Goal: Transaction & Acquisition: Purchase product/service

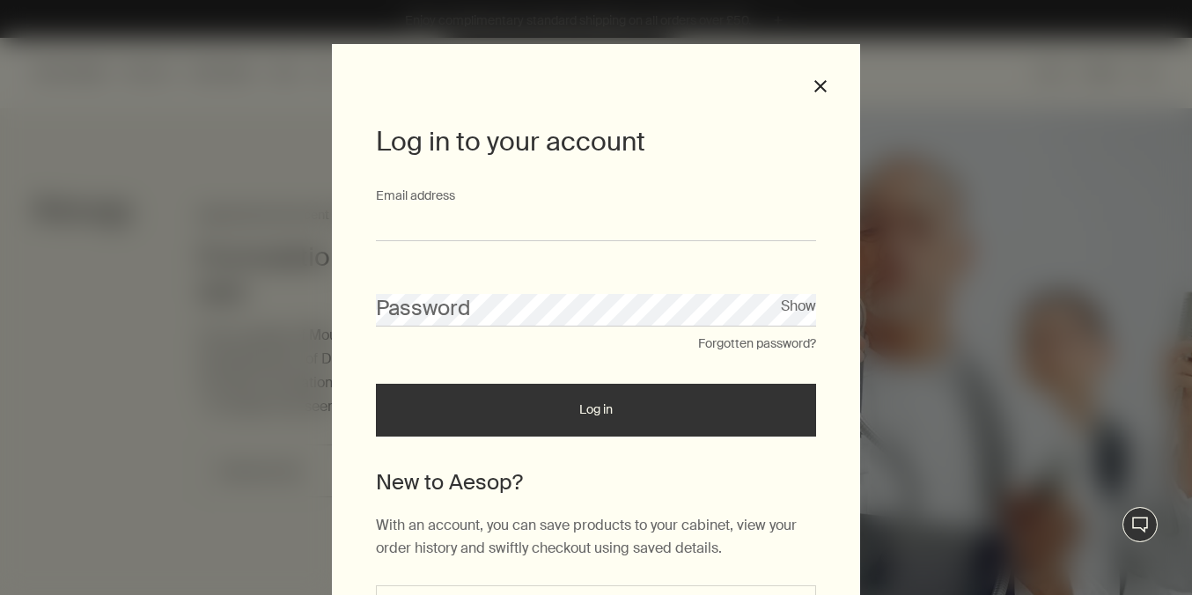
click at [432, 226] on input "Email address" at bounding box center [596, 225] width 440 height 33
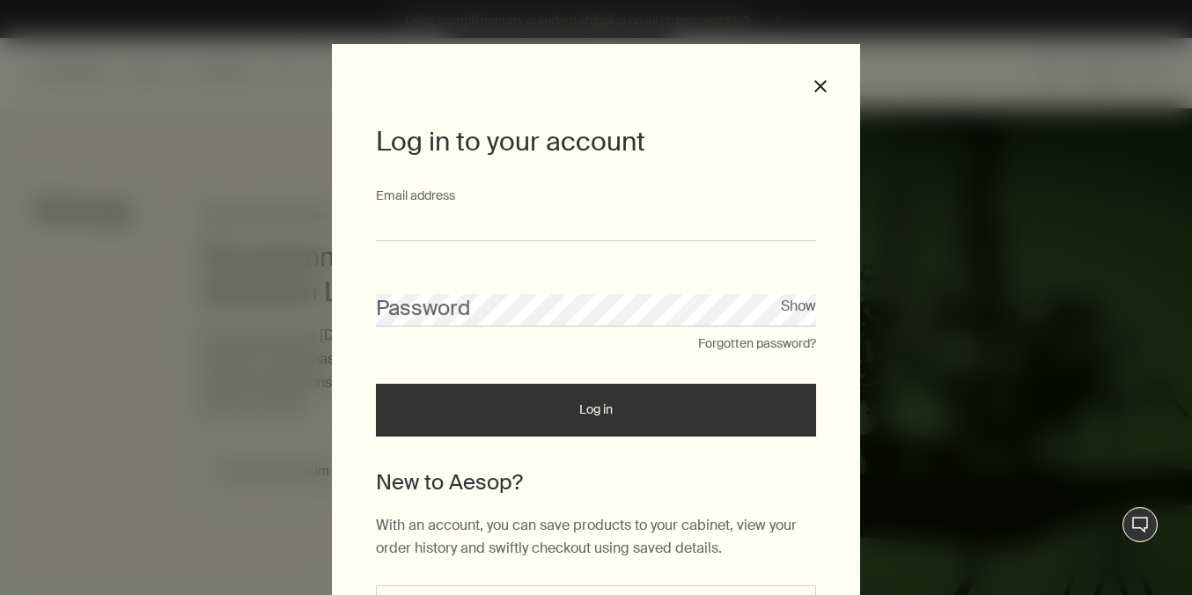
paste input "**********"
type input "**********"
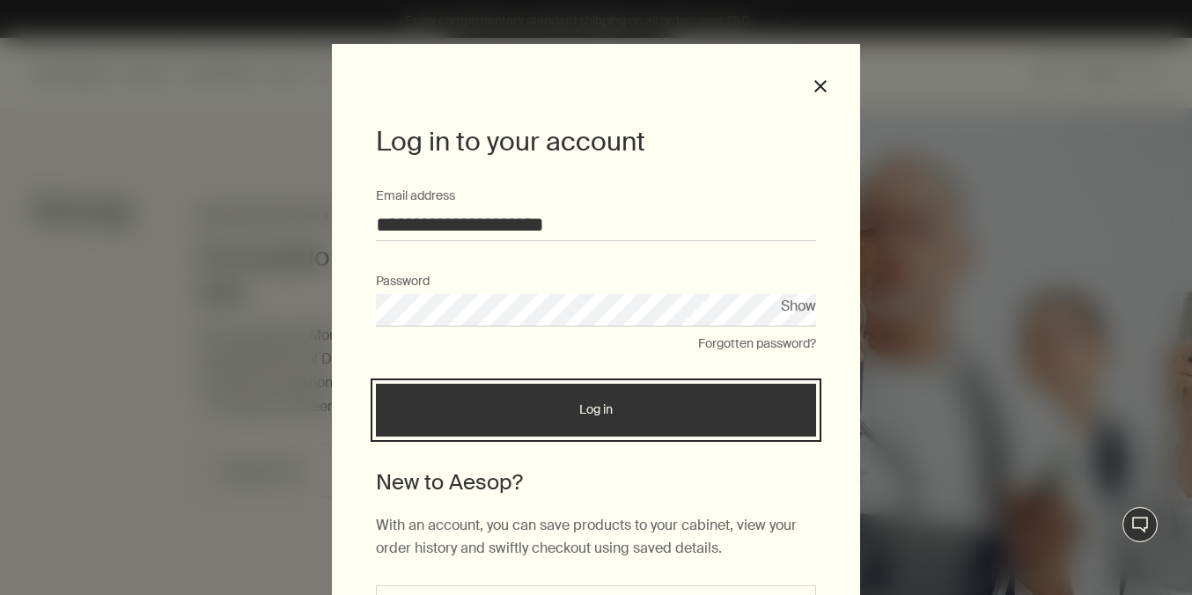
click at [633, 400] on button "Log in" at bounding box center [596, 410] width 440 height 53
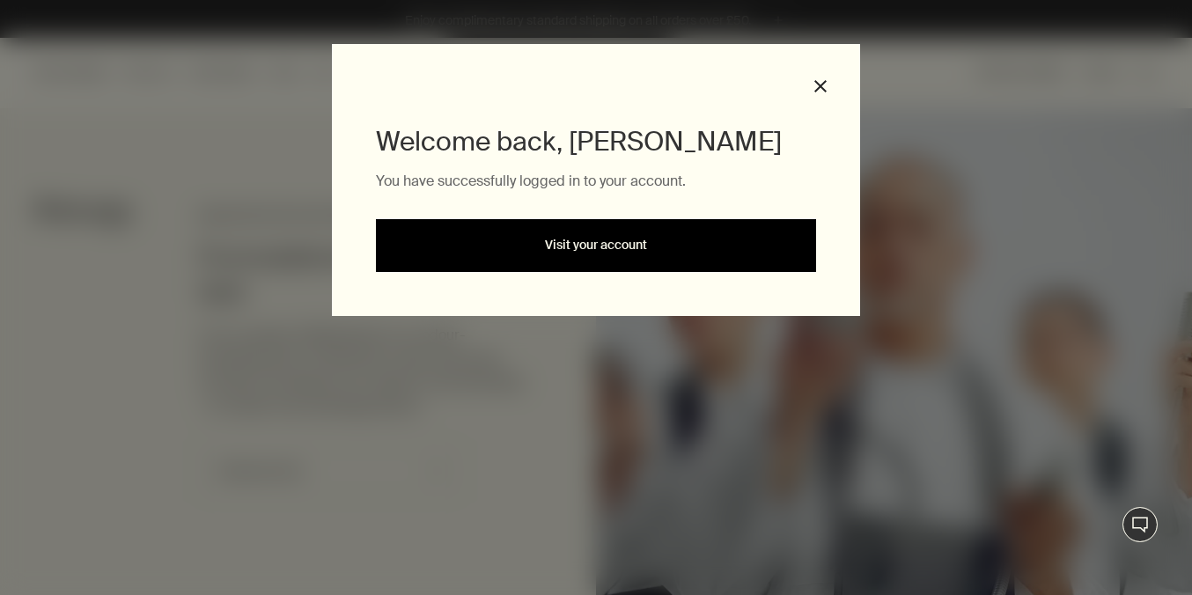
click at [562, 234] on link "Visit your account" at bounding box center [596, 245] width 440 height 53
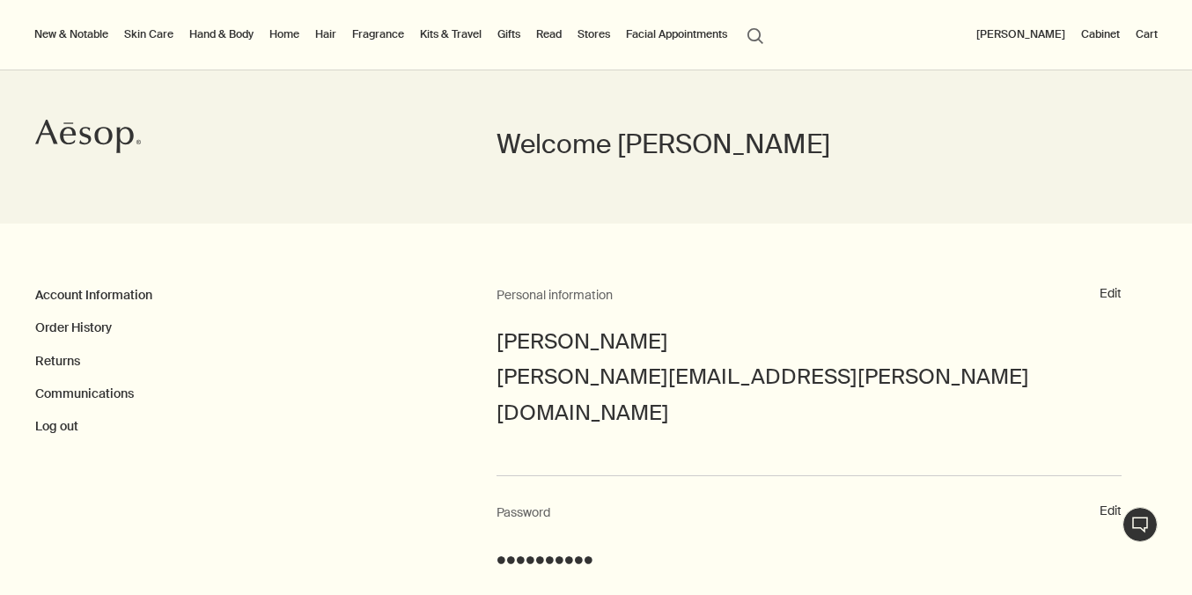
scroll to position [76, 0]
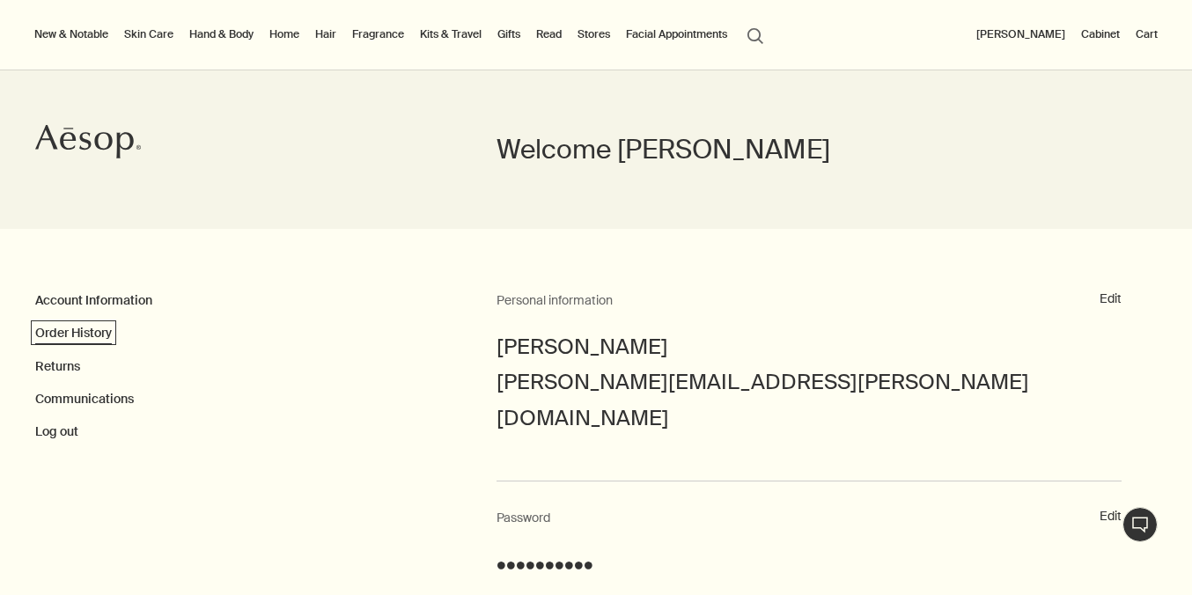
click at [55, 329] on link "Order History" at bounding box center [73, 333] width 77 height 16
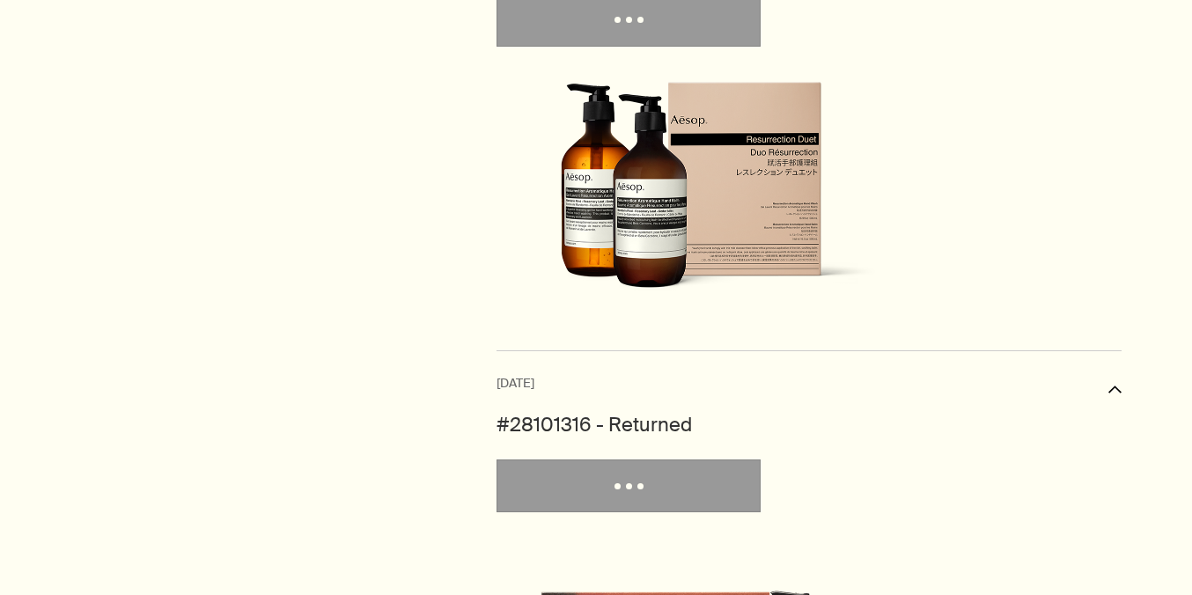
scroll to position [4679, 0]
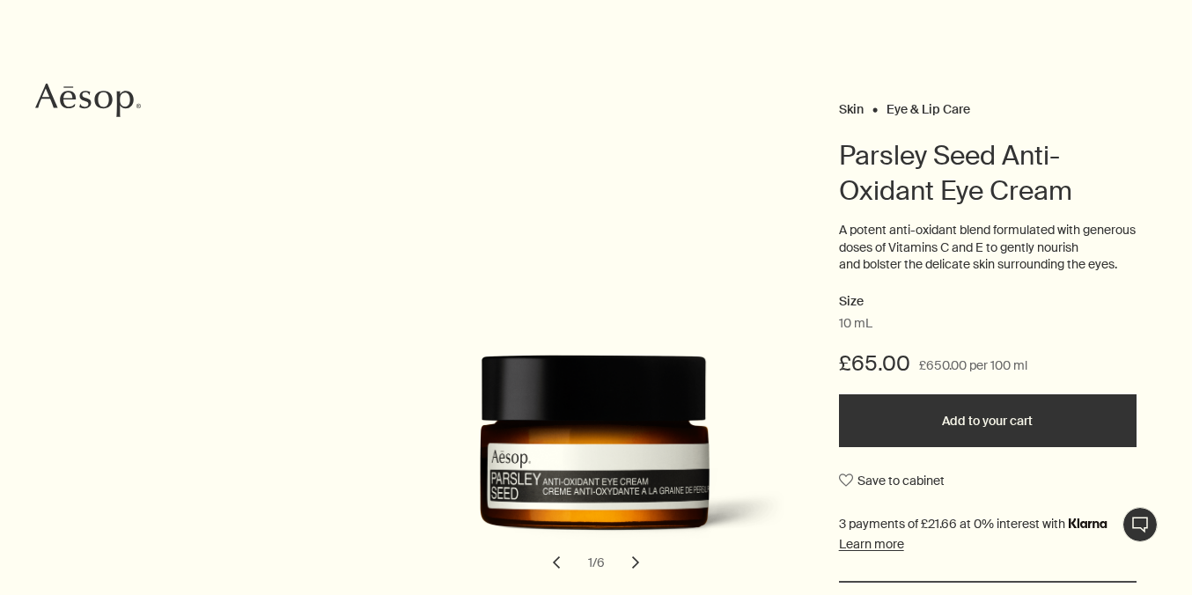
scroll to position [166, 0]
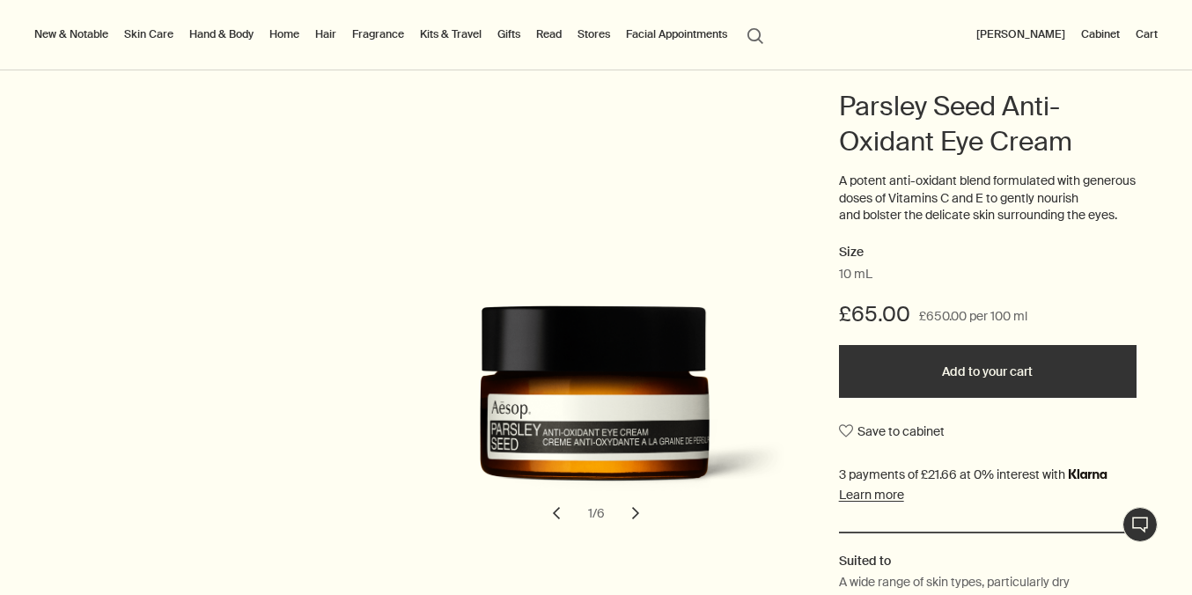
click at [890, 398] on button "Add to your cart" at bounding box center [988, 371] width 298 height 53
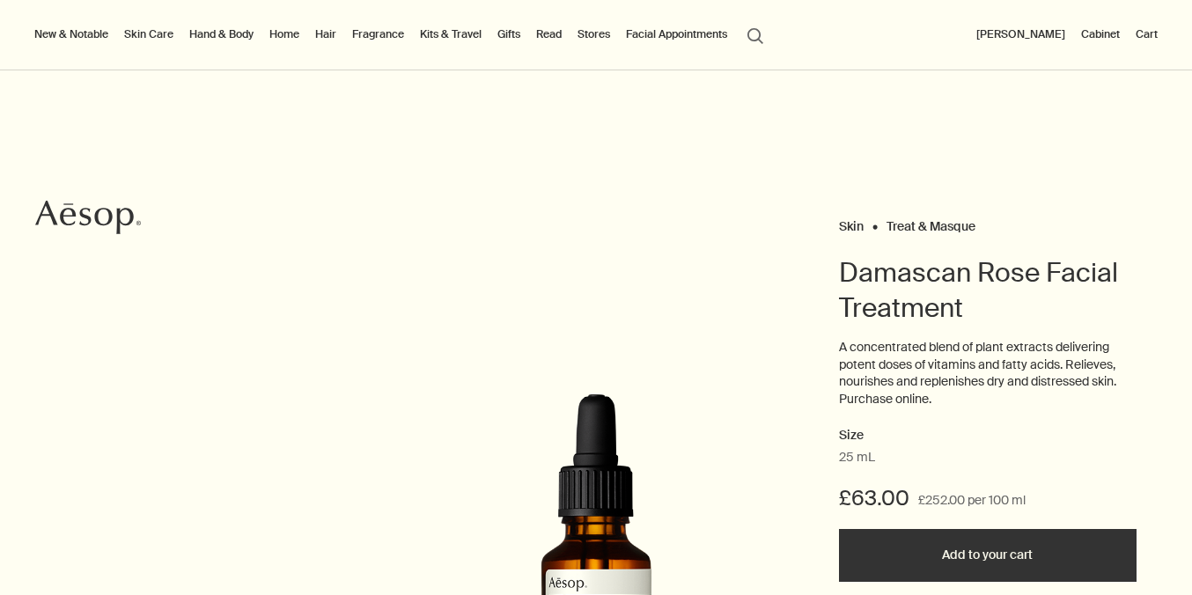
scroll to position [213, 0]
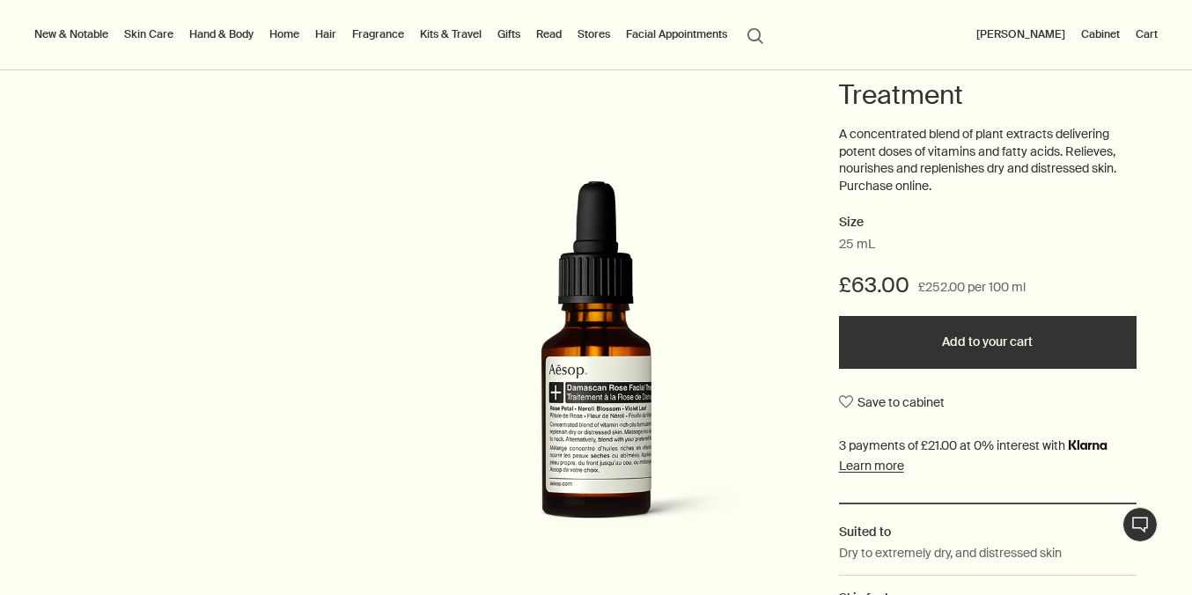
click at [961, 349] on button "Add to your cart" at bounding box center [988, 342] width 298 height 53
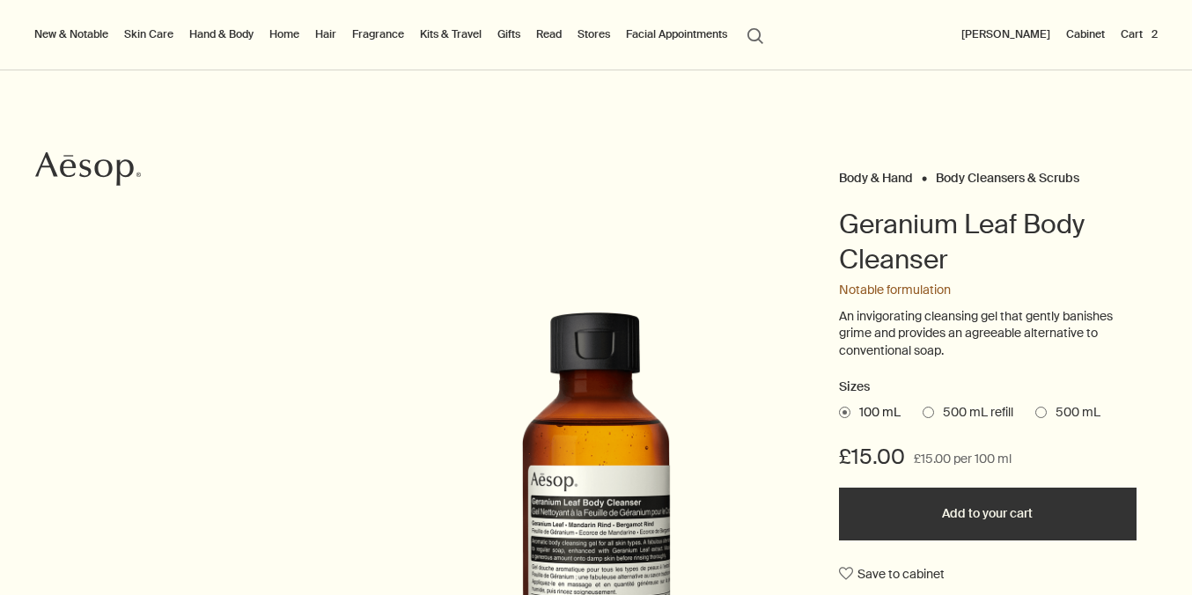
scroll to position [50, 0]
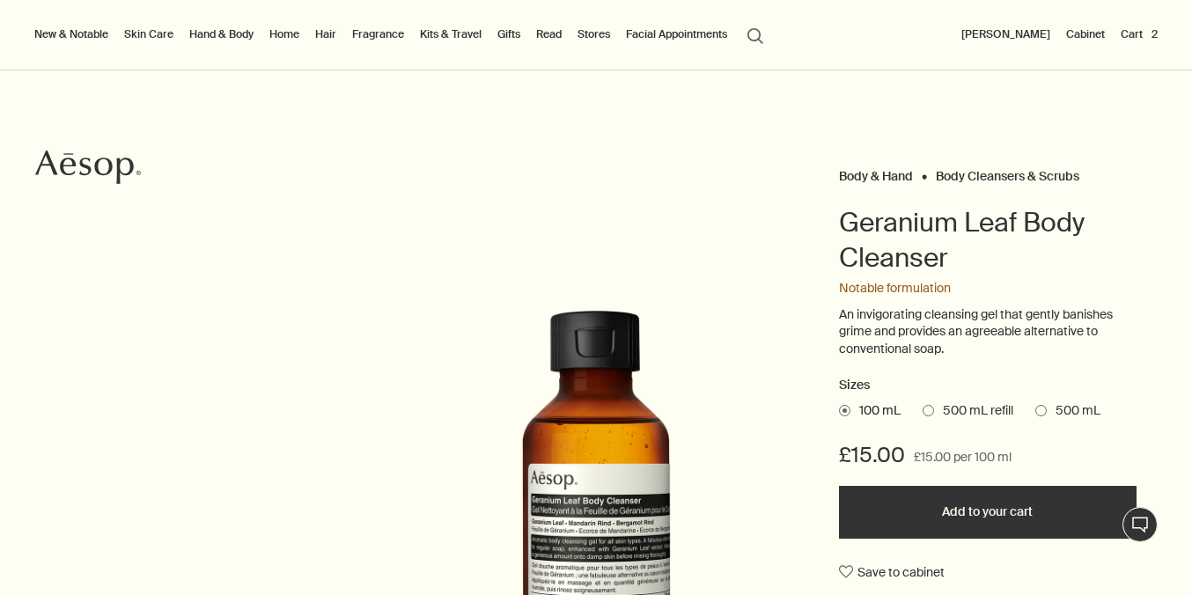
click at [1044, 412] on span at bounding box center [1040, 410] width 11 height 11
click at [1035, 412] on input "500 mL" at bounding box center [1035, 407] width 0 height 11
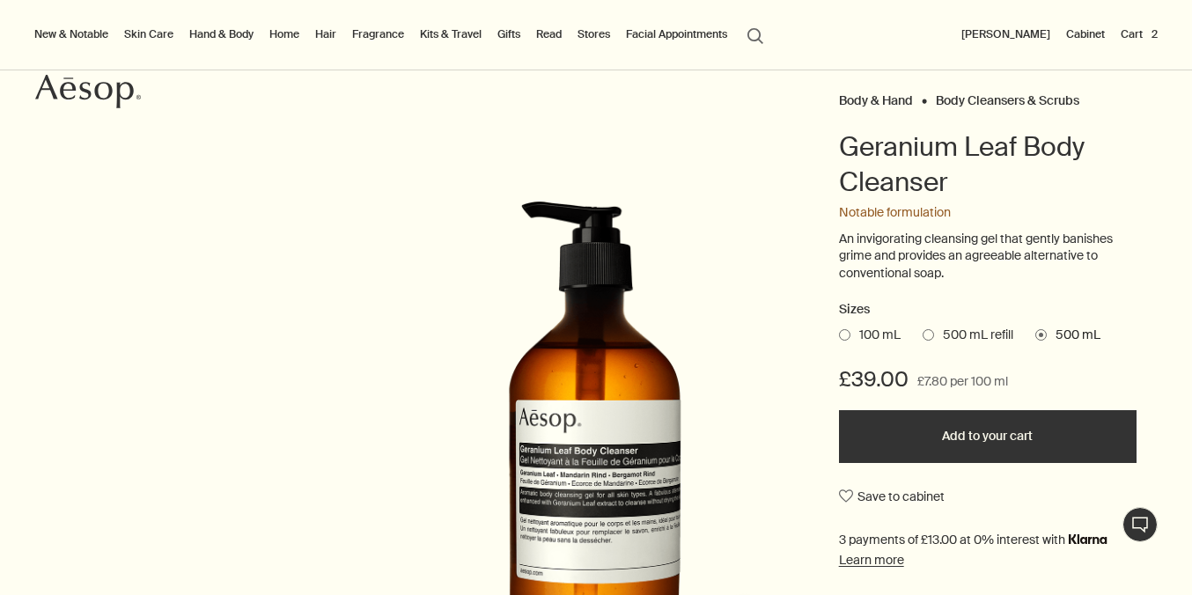
scroll to position [127, 0]
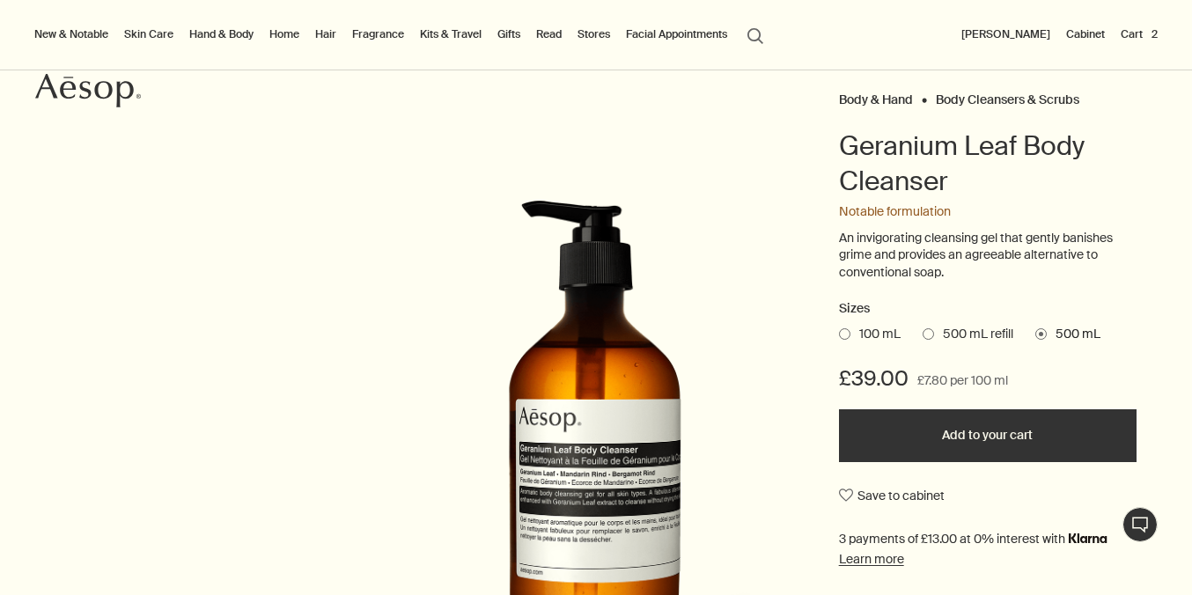
click at [1034, 437] on button "Add to your cart" at bounding box center [988, 435] width 298 height 53
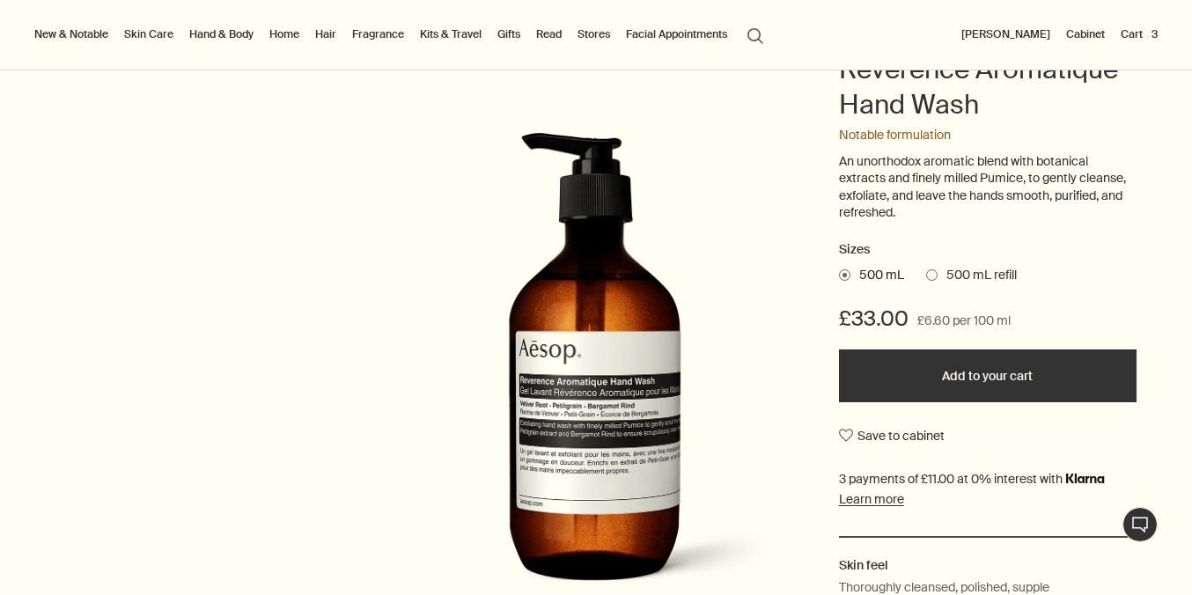
click at [961, 378] on button "Add to your cart" at bounding box center [988, 375] width 298 height 53
click at [1128, 35] on button "Cart 4" at bounding box center [1138, 34] width 45 height 21
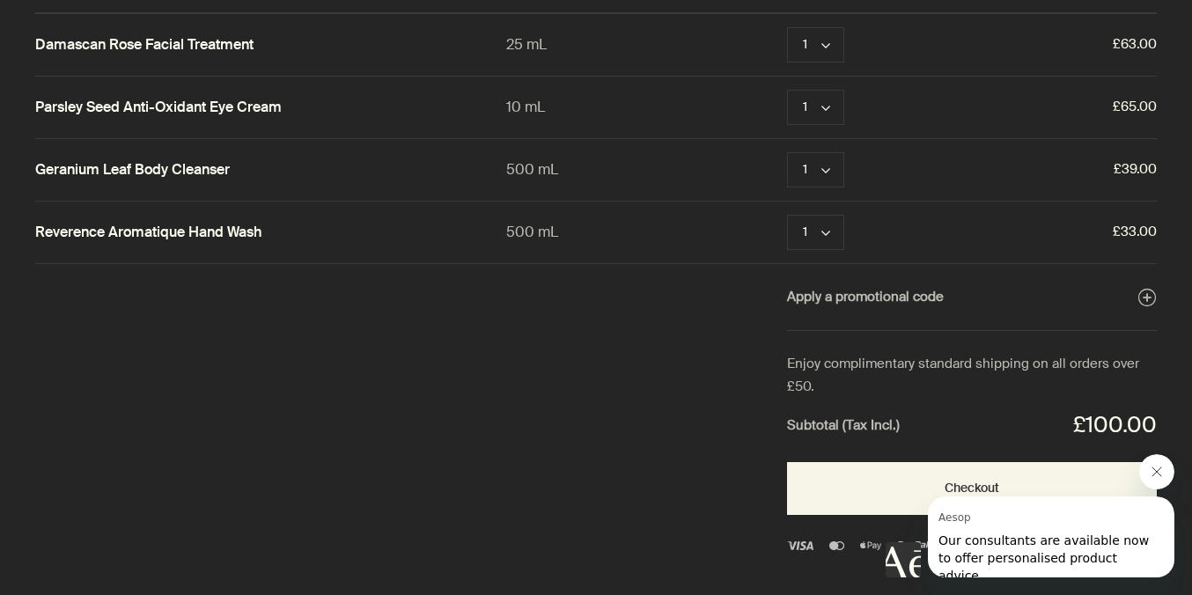
scroll to position [66, 0]
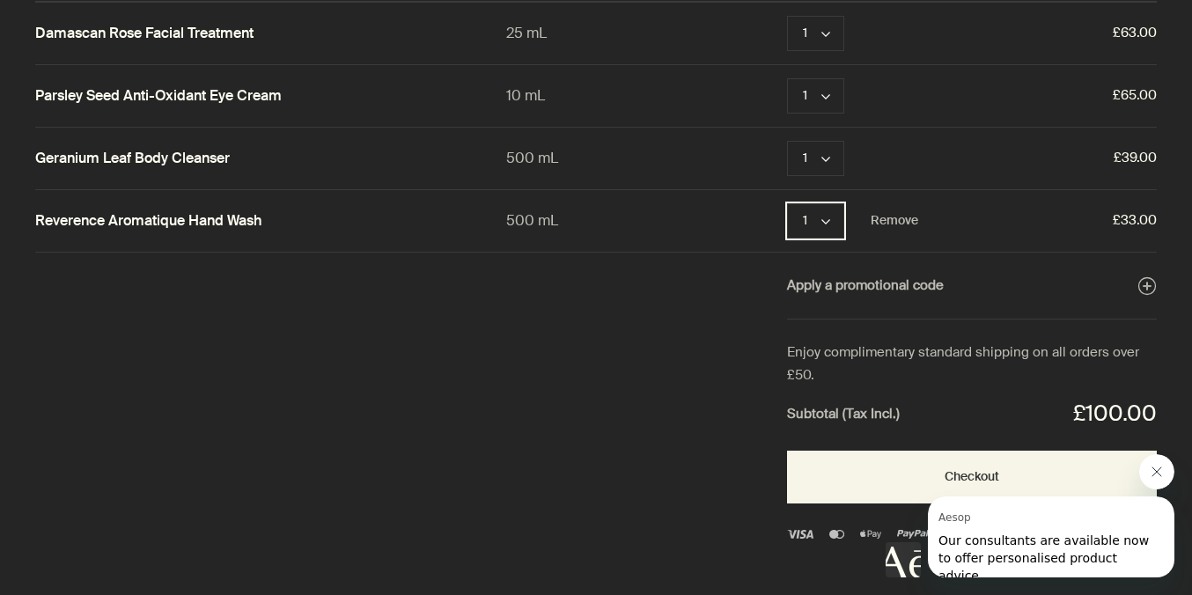
click at [815, 227] on button "1 chevron" at bounding box center [815, 220] width 57 height 35
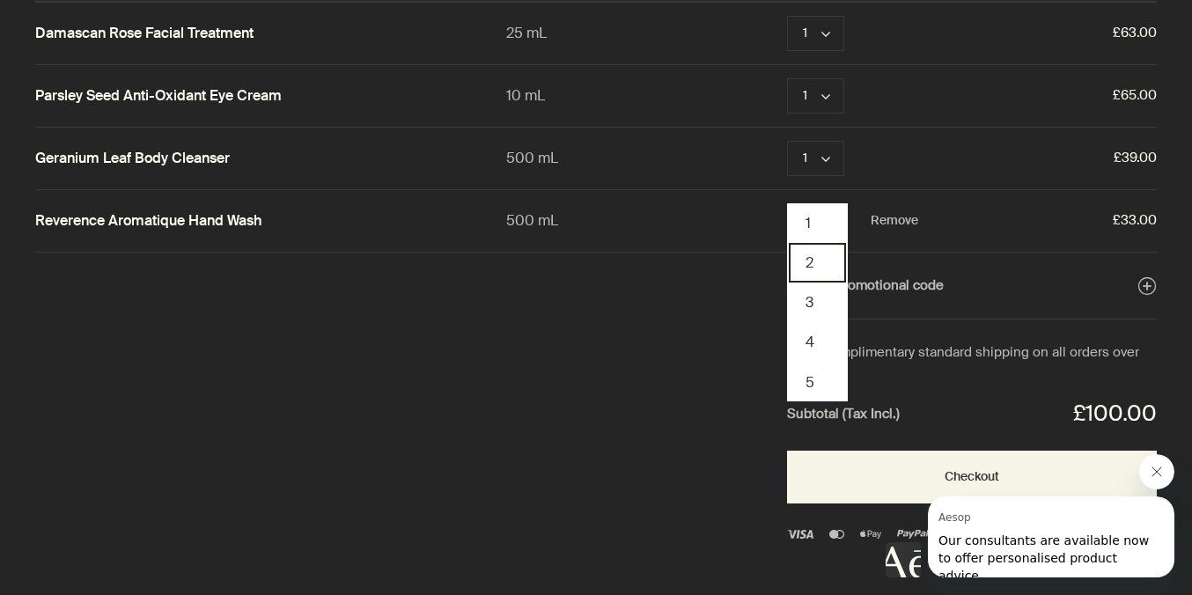
click at [814, 254] on button "2" at bounding box center [817, 263] width 57 height 40
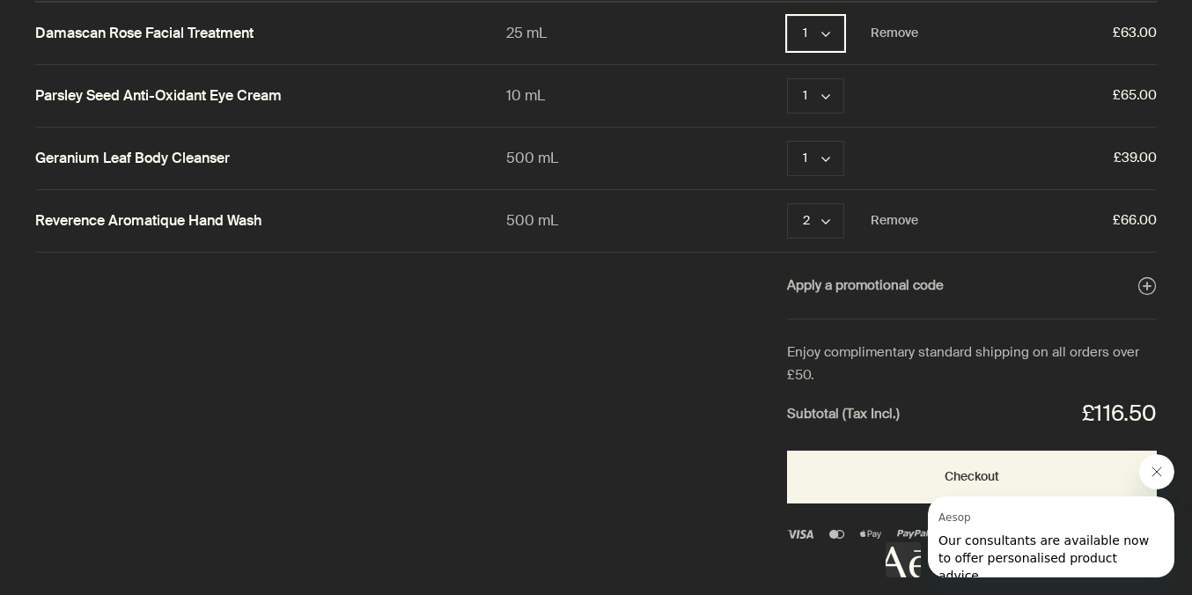
click at [820, 29] on button "1 chevron" at bounding box center [815, 33] width 57 height 35
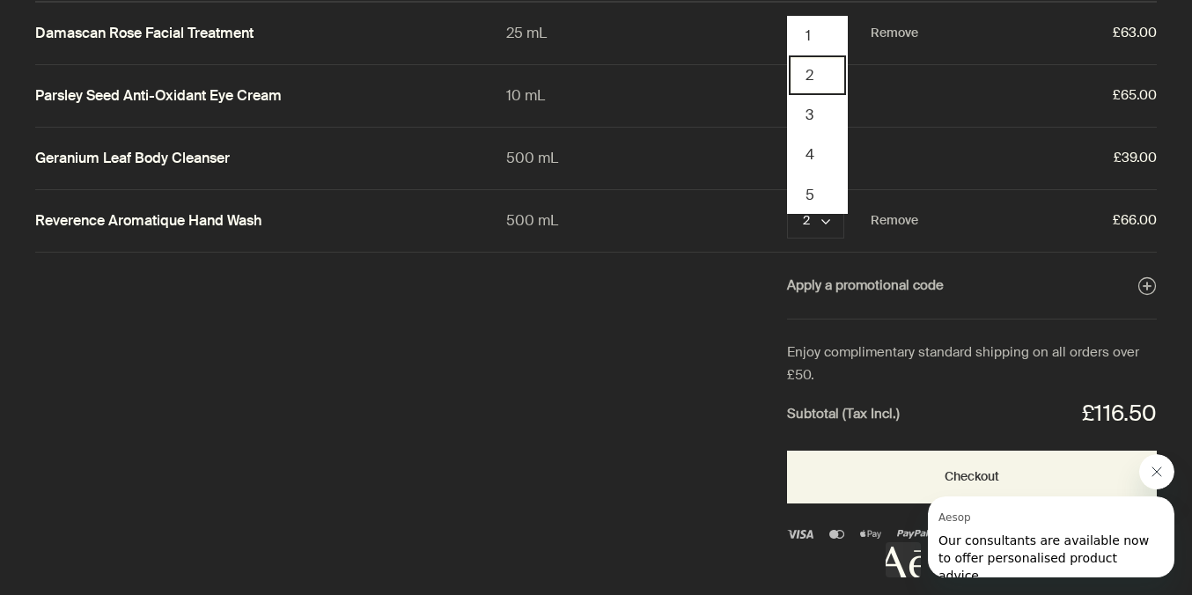
click at [819, 62] on button "2" at bounding box center [817, 75] width 57 height 40
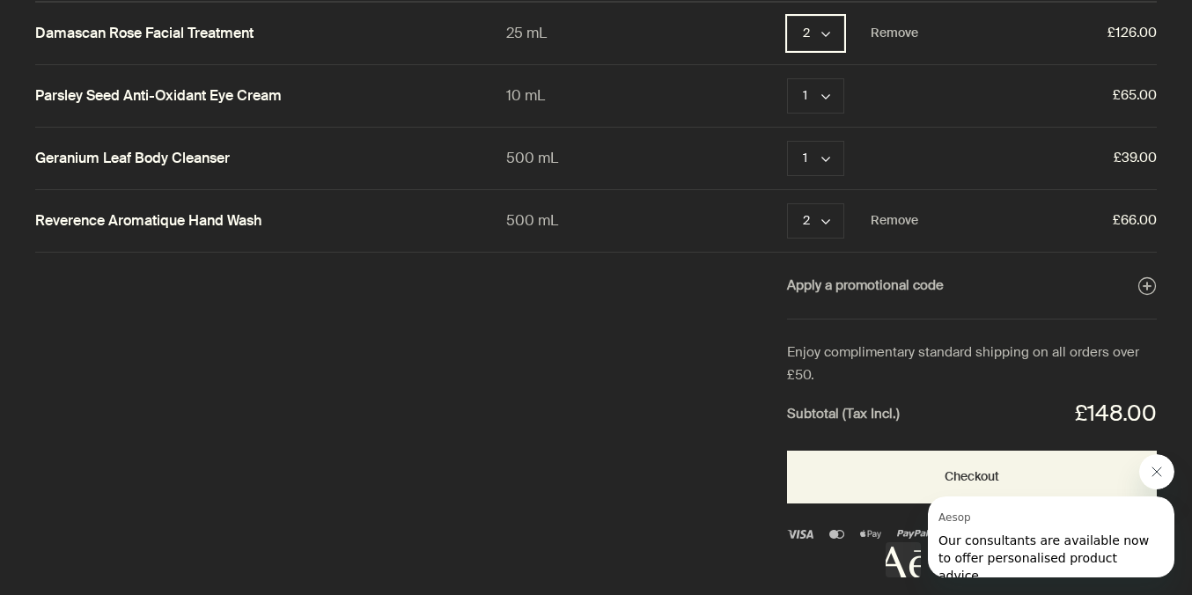
click at [821, 41] on button "2 chevron" at bounding box center [815, 33] width 57 height 35
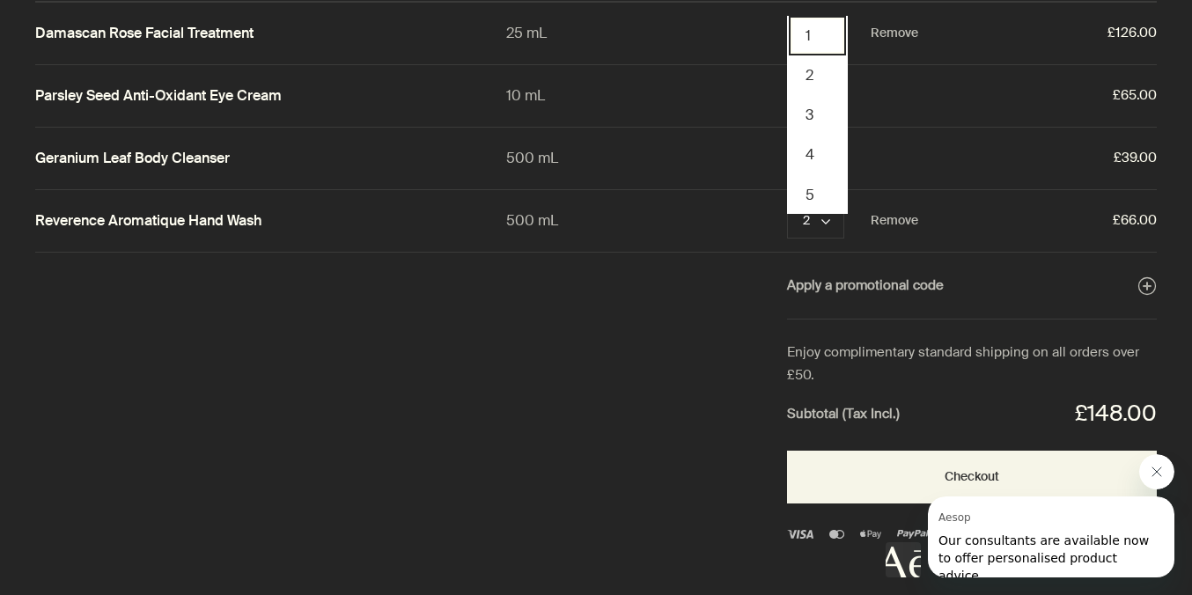
click at [818, 40] on button "1" at bounding box center [817, 36] width 57 height 40
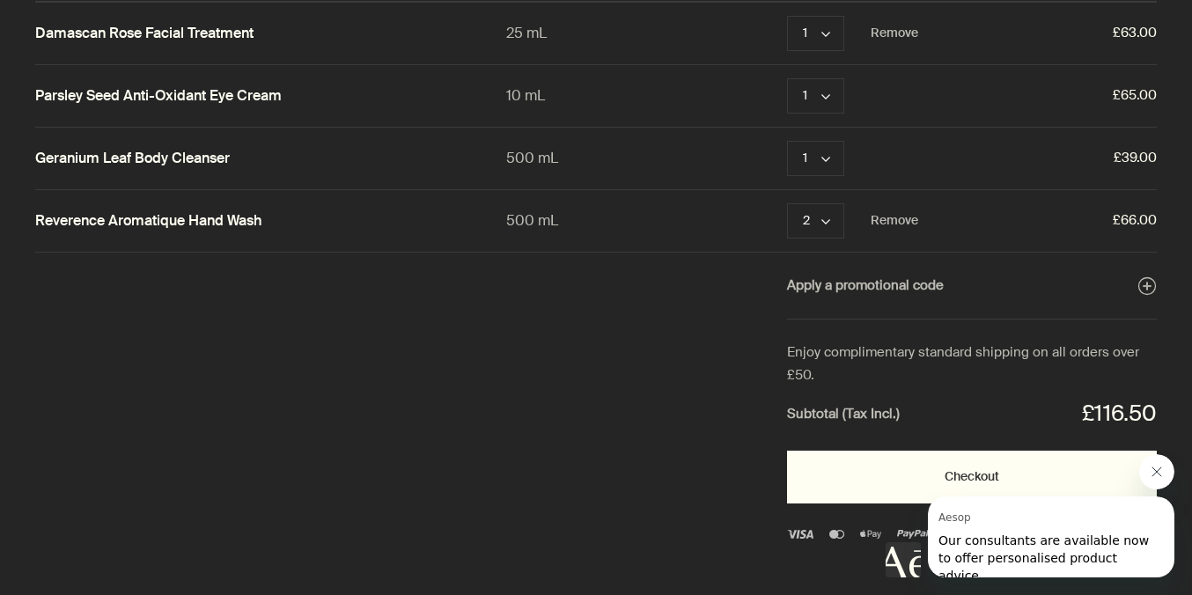
click at [837, 473] on button "Checkout" at bounding box center [972, 477] width 370 height 53
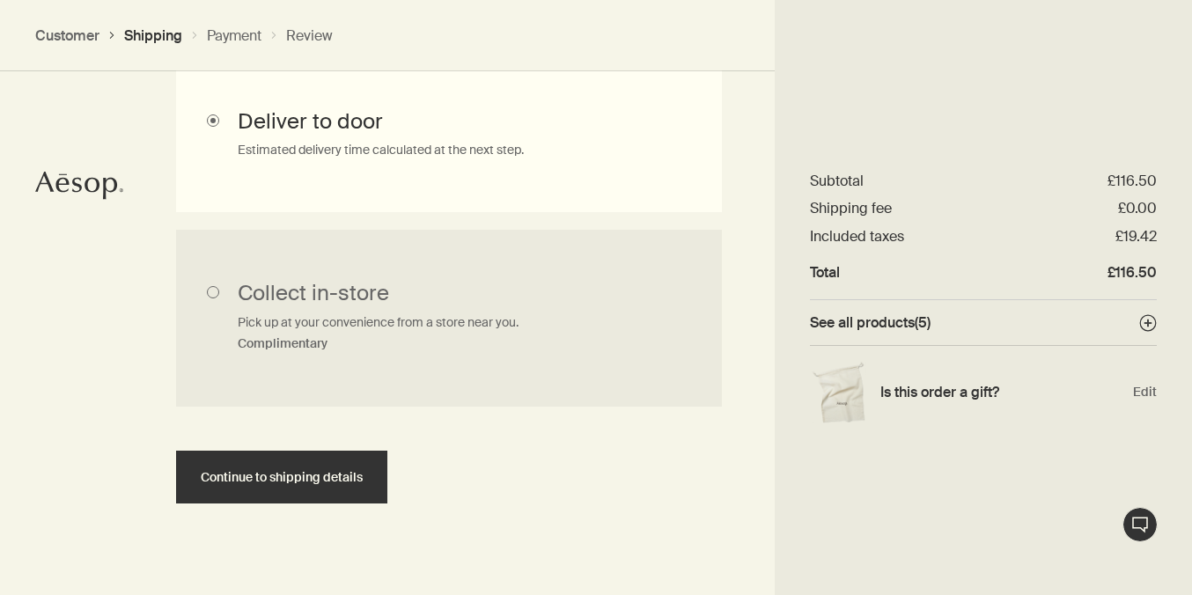
scroll to position [595, 0]
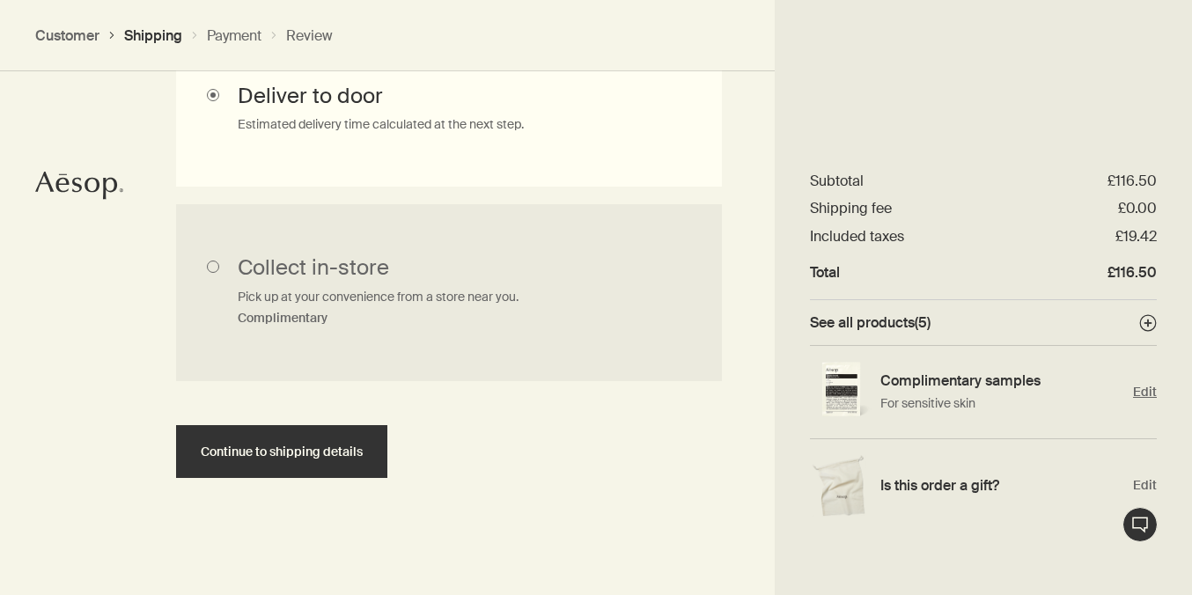
click at [1145, 398] on span "Edit" at bounding box center [1145, 392] width 24 height 17
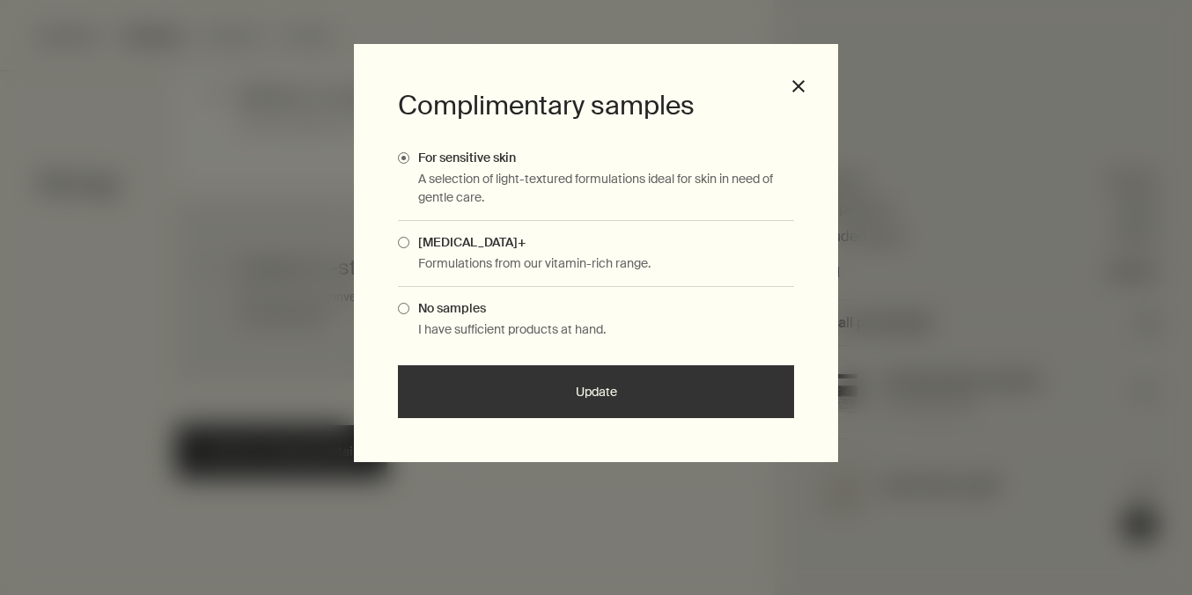
click at [615, 262] on p "Formulations from our vitamin-rich range." at bounding box center [606, 263] width 376 height 18
click at [407, 241] on span "Complimentary Samples Modal" at bounding box center [403, 242] width 11 height 11
click at [409, 241] on input "[MEDICAL_DATA]+" at bounding box center [409, 239] width 0 height 11
click at [525, 401] on button "Update" at bounding box center [596, 391] width 396 height 53
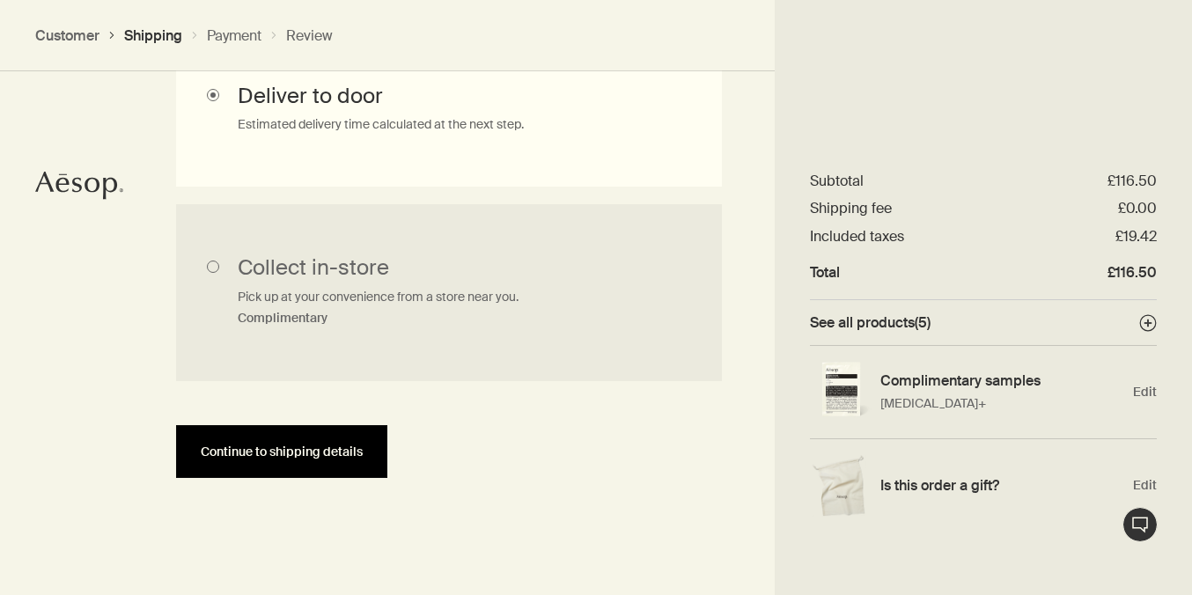
click at [346, 448] on span "Continue to shipping details" at bounding box center [282, 451] width 162 height 13
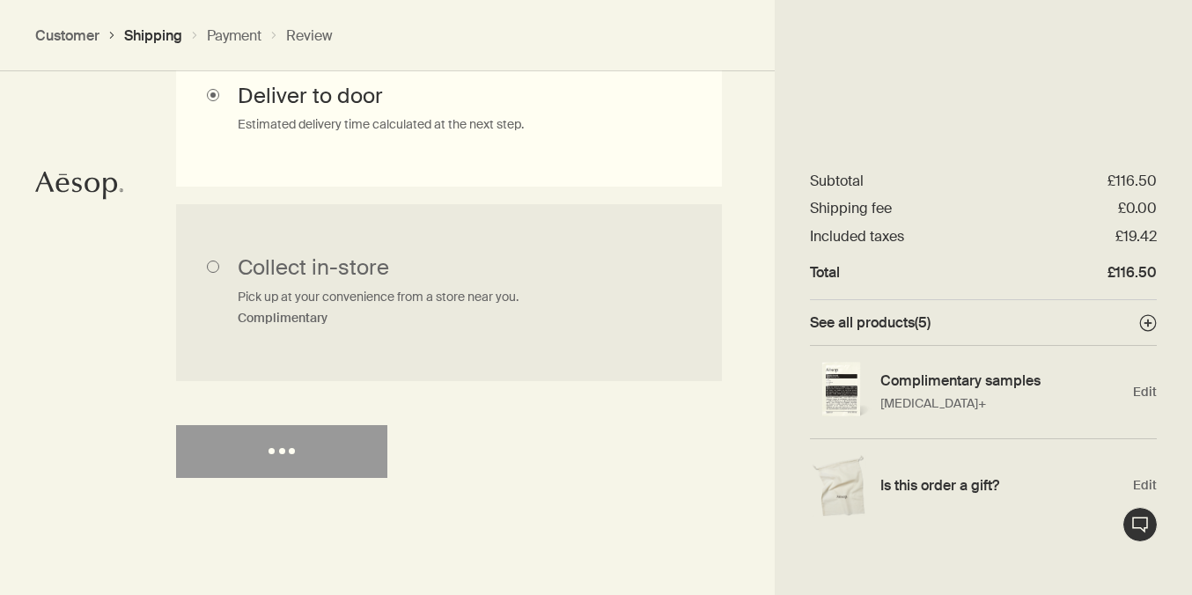
select select "GB"
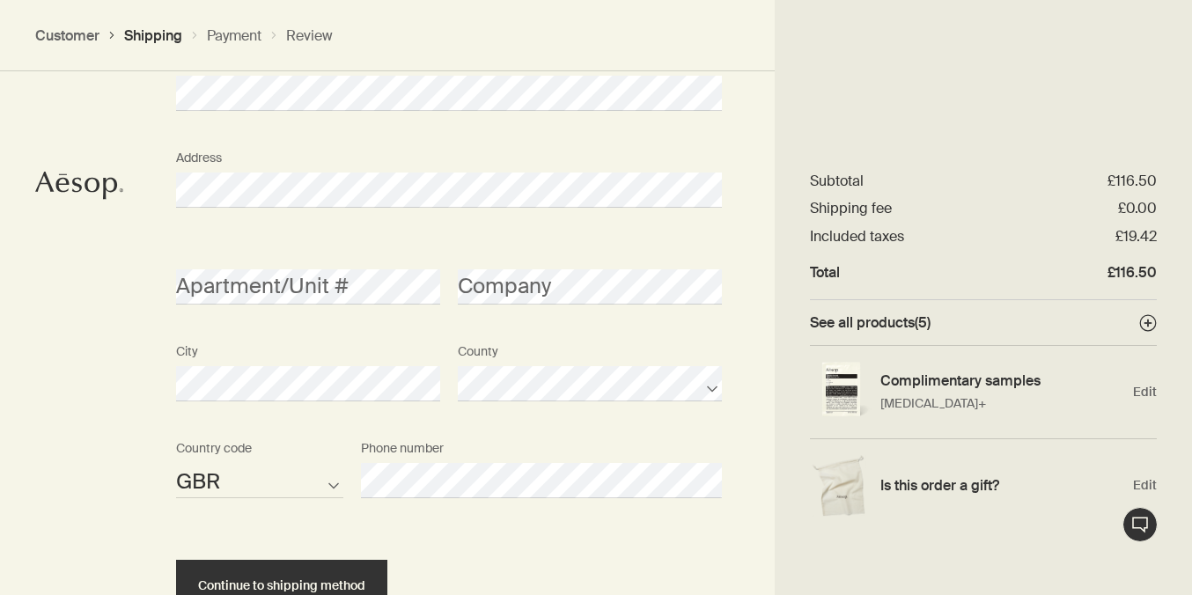
scroll to position [1045, 0]
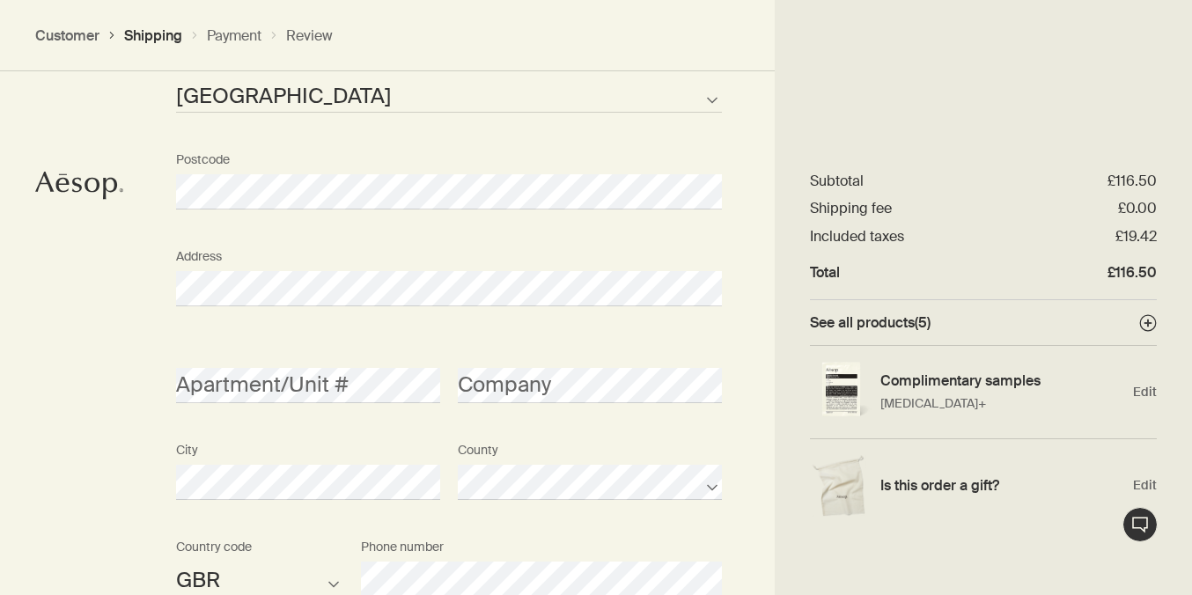
click at [139, 449] on section "Where would you like your order sent? Title First name Last name Guernsey Isle …" at bounding box center [448, 299] width 651 height 1057
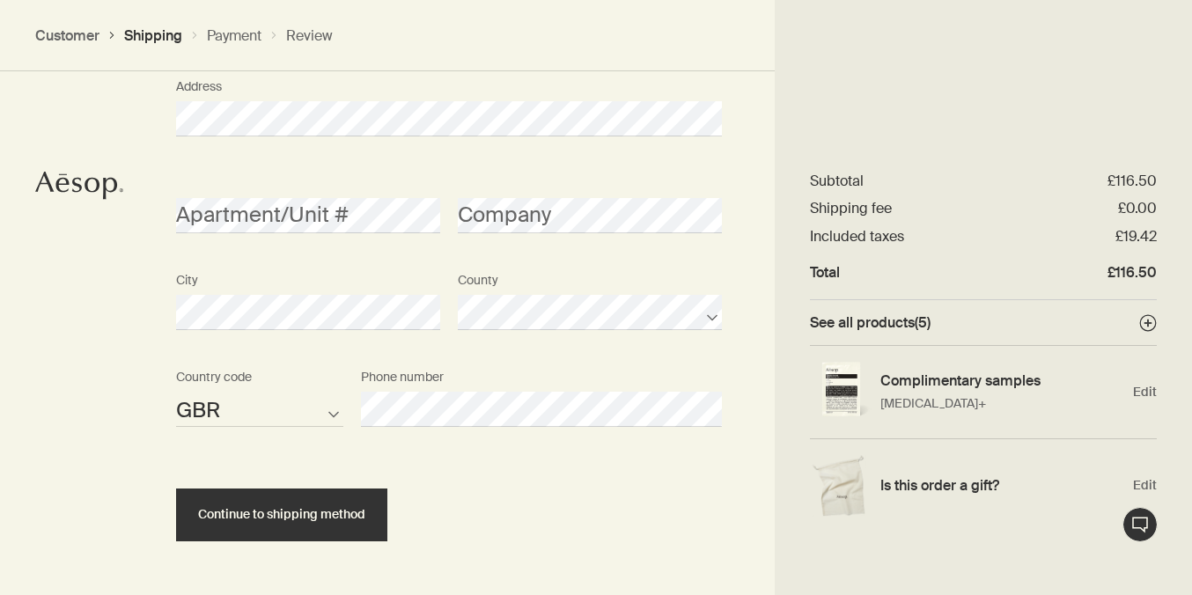
scroll to position [1277, 0]
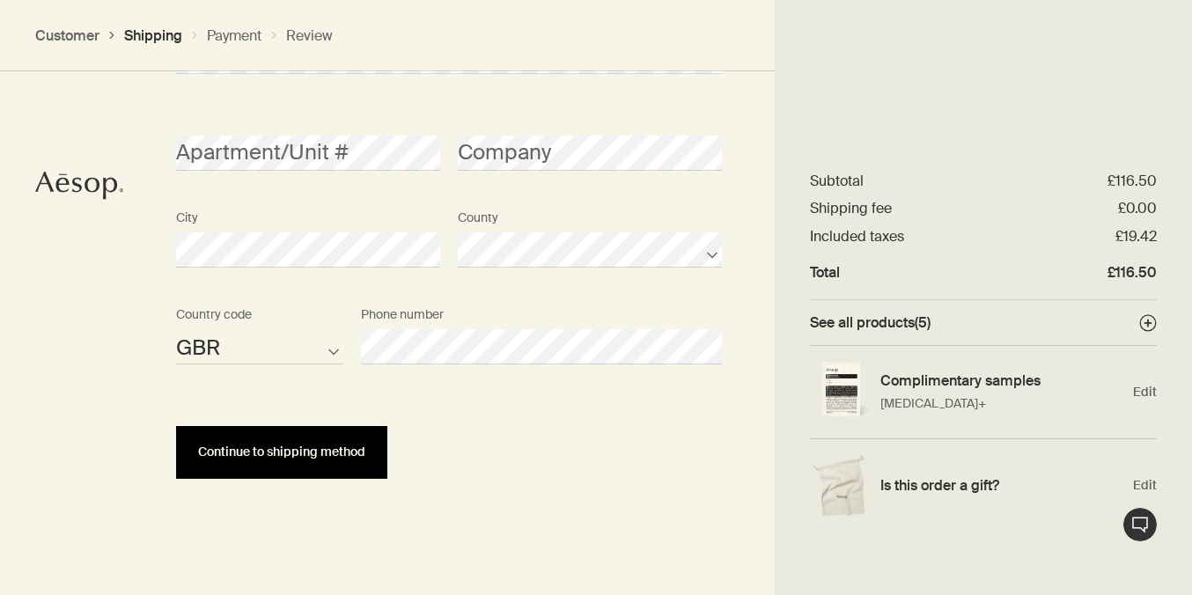
click at [364, 434] on button "Continue to shipping method" at bounding box center [281, 452] width 211 height 53
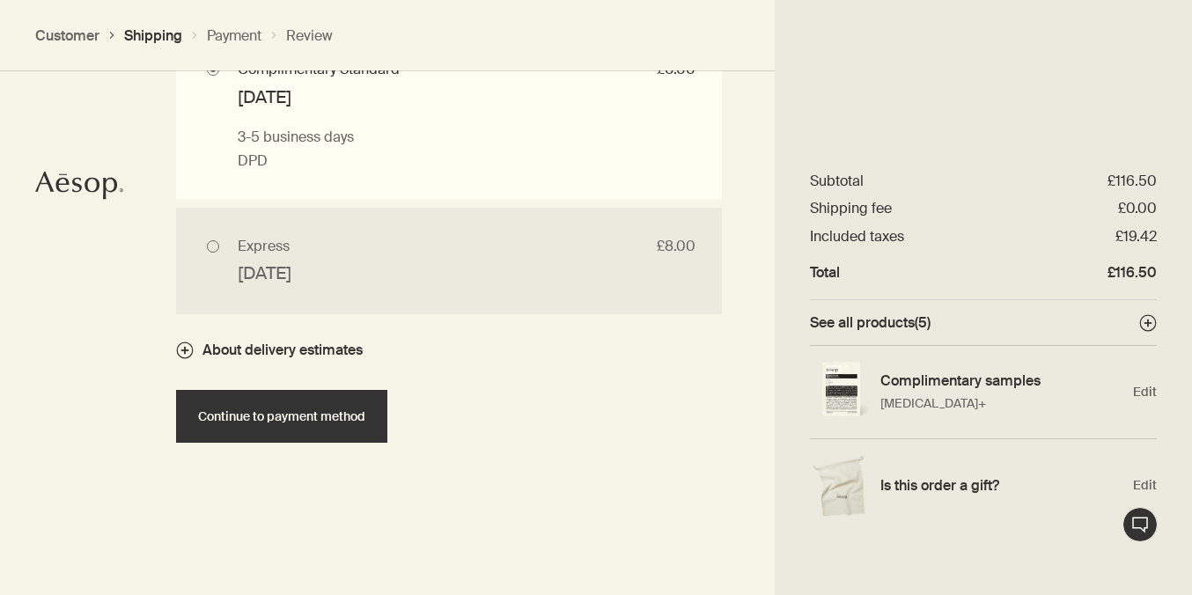
scroll to position [1788, 0]
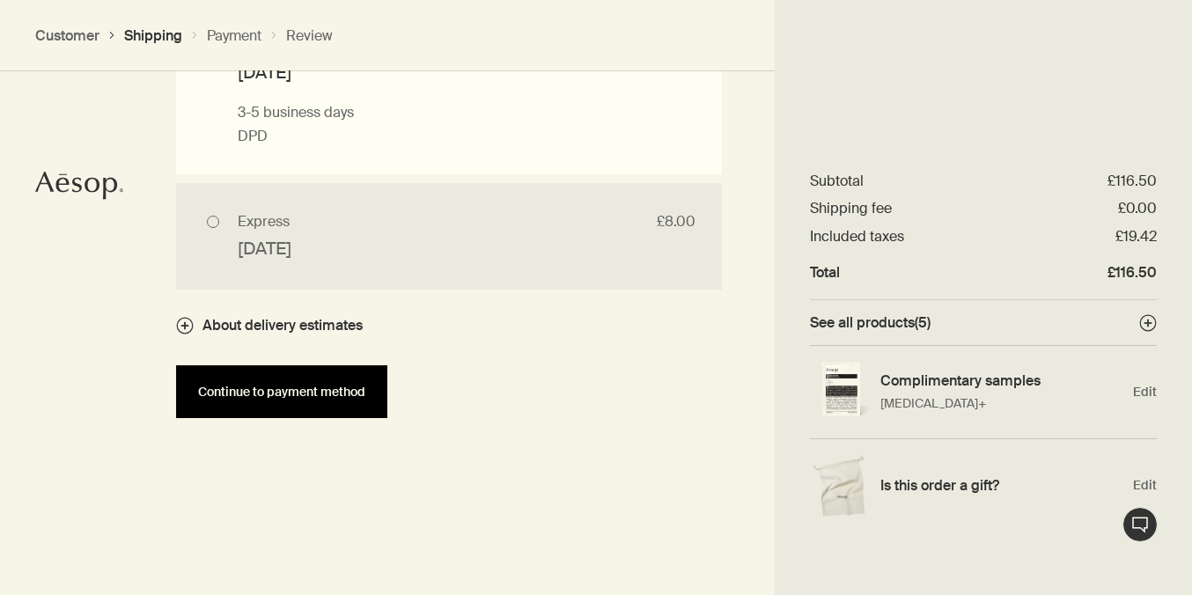
click at [333, 401] on button "Continue to payment method" at bounding box center [281, 391] width 211 height 53
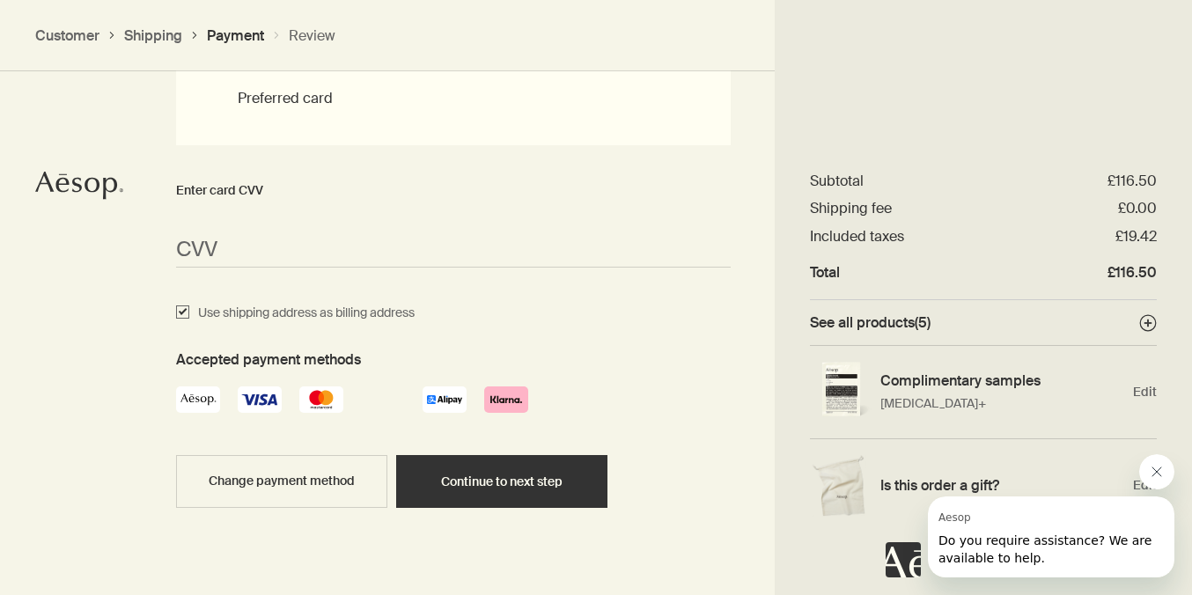
scroll to position [1620, 0]
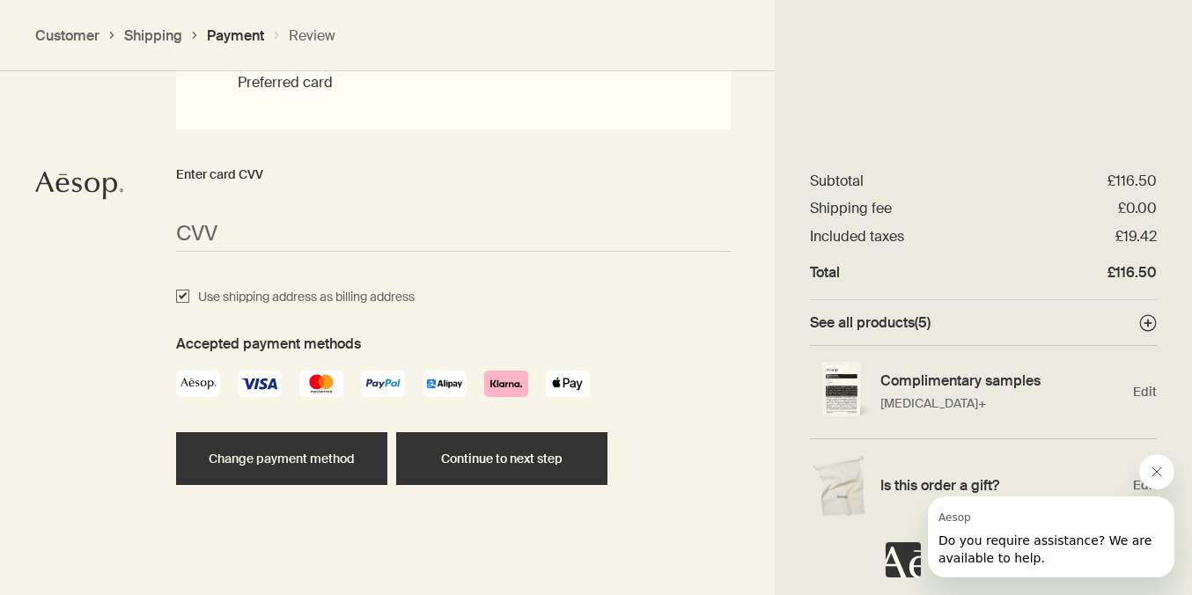
click at [242, 469] on button "Change payment method" at bounding box center [281, 458] width 211 height 53
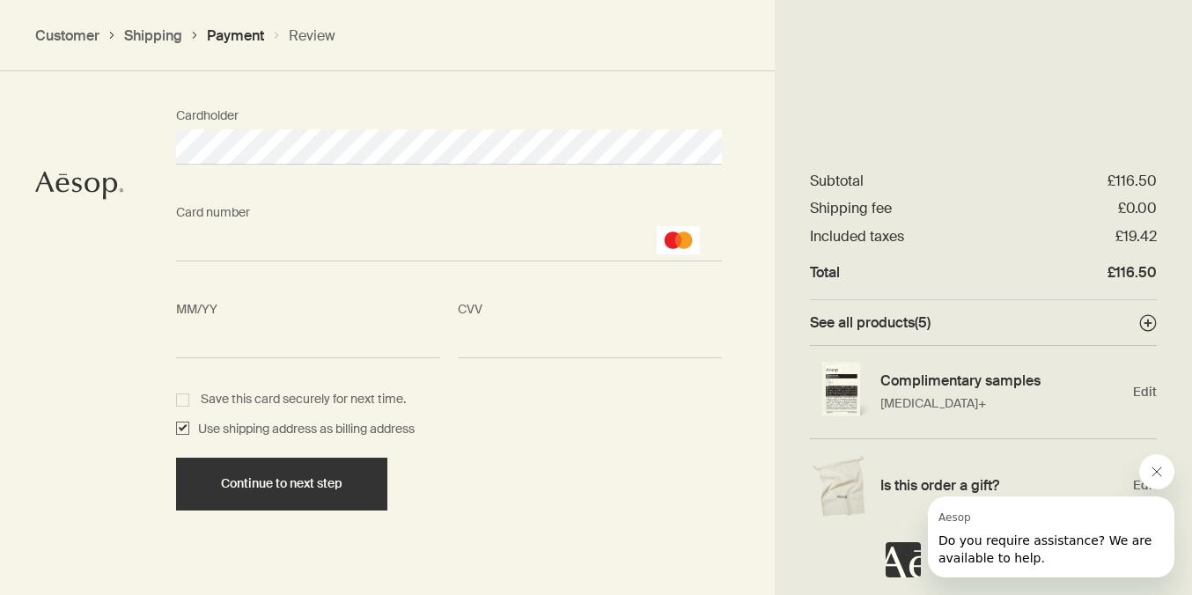
scroll to position [1694, 0]
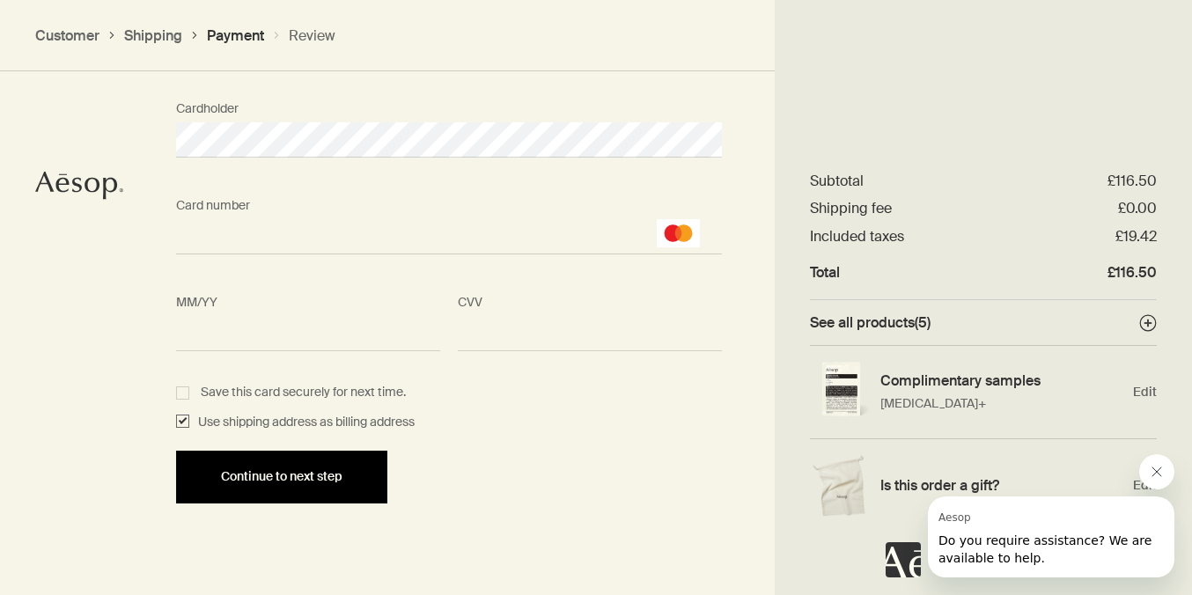
click at [357, 463] on button "Continue to next step" at bounding box center [281, 477] width 211 height 53
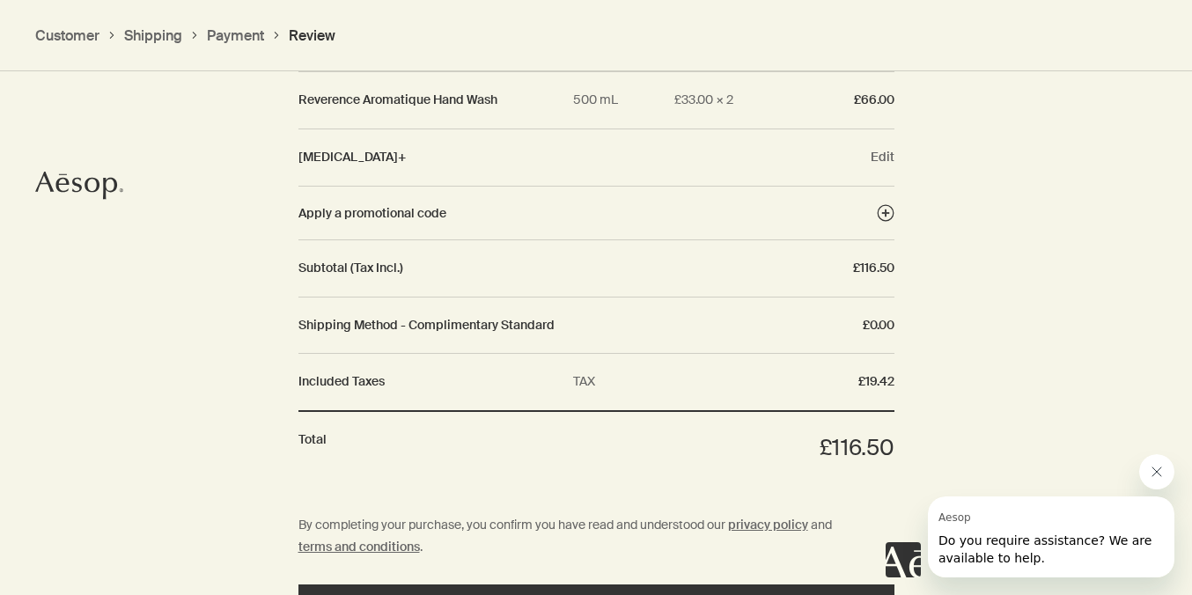
scroll to position [2288, 0]
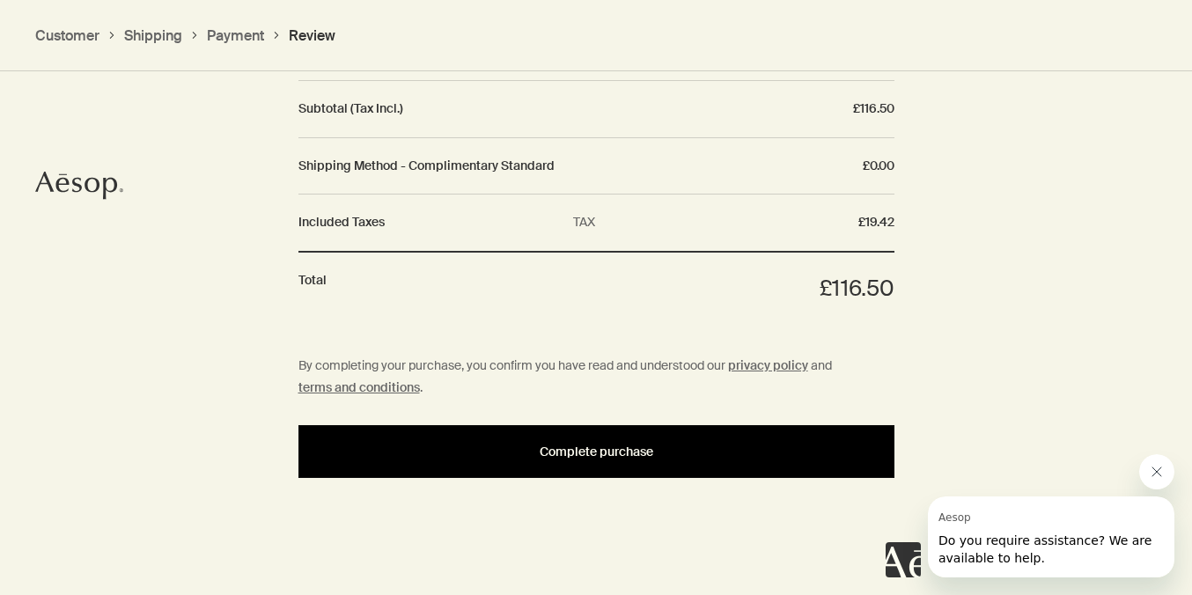
click at [575, 459] on button "Complete purchase" at bounding box center [596, 451] width 596 height 53
